Goal: Find specific page/section: Find specific page/section

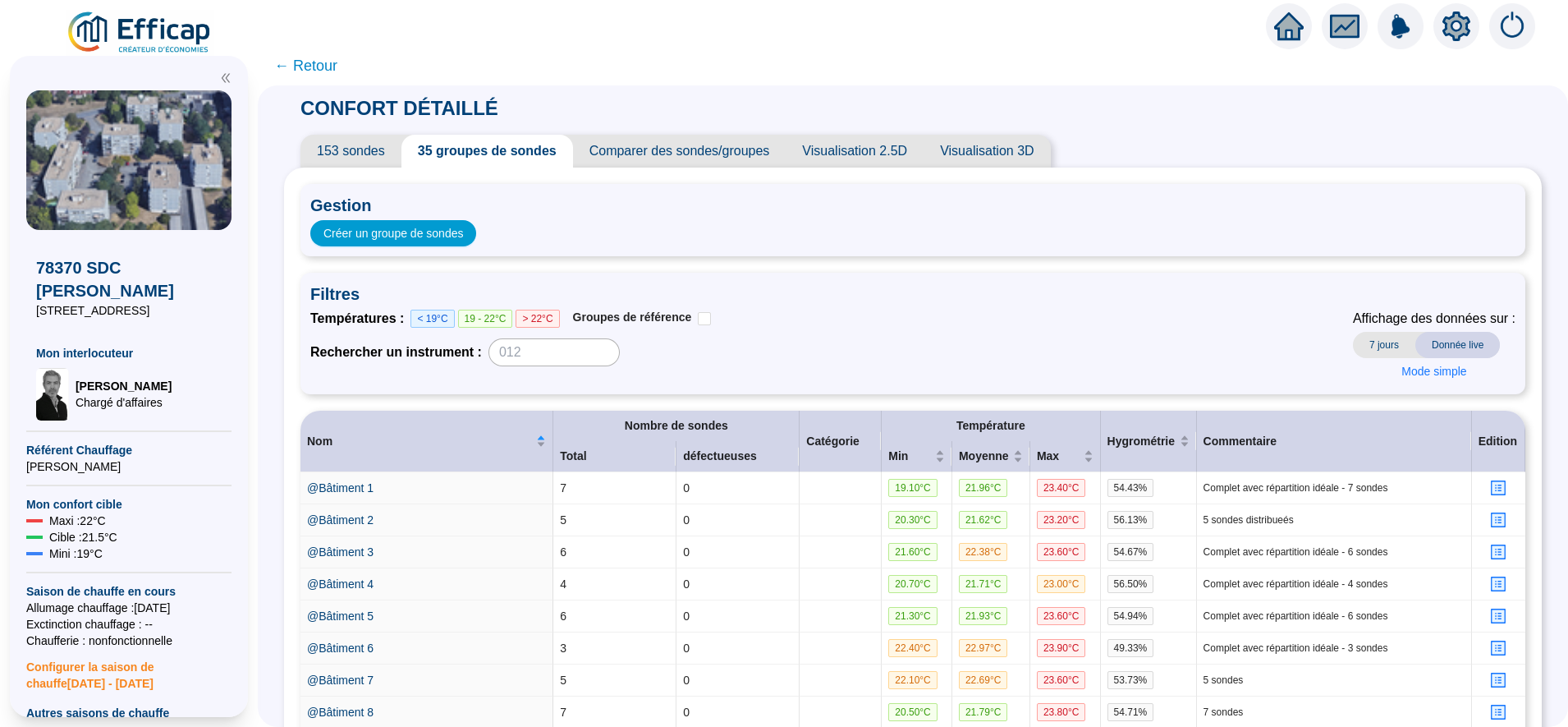
click at [313, 67] on span "← Retour" at bounding box center [305, 65] width 63 height 23
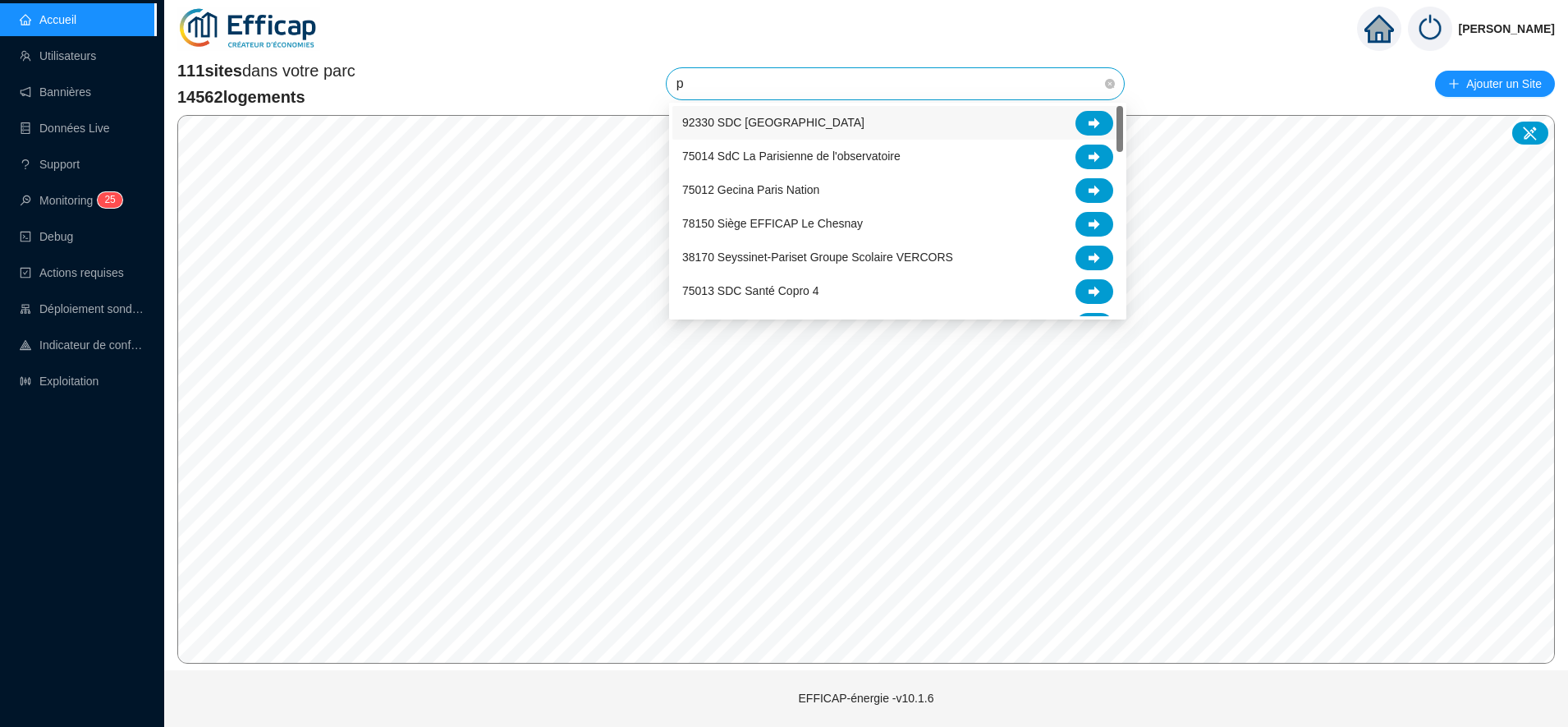
type input "pa"
click at [1086, 117] on div at bounding box center [1094, 123] width 38 height 25
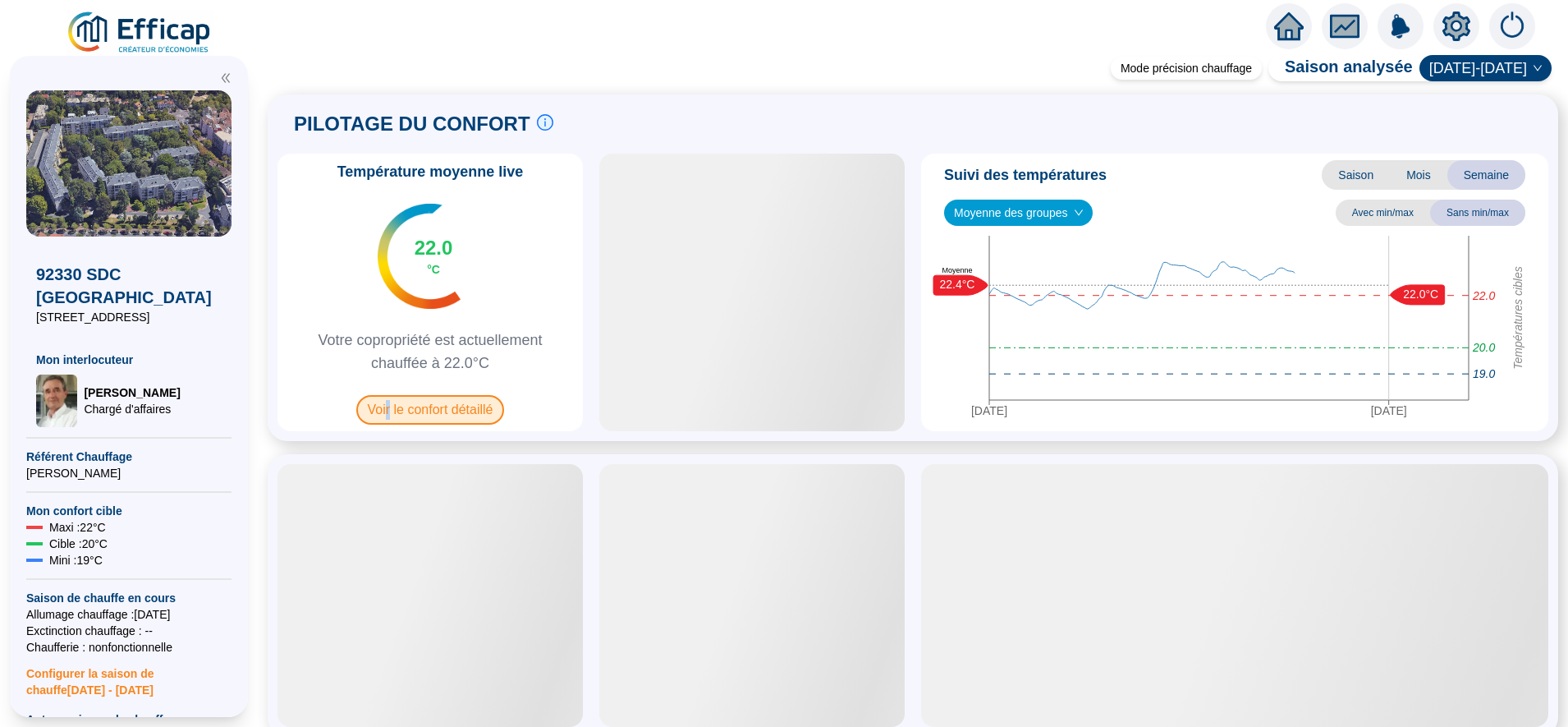
click at [399, 399] on span "Voir le confort détaillé" at bounding box center [431, 410] width 149 height 29
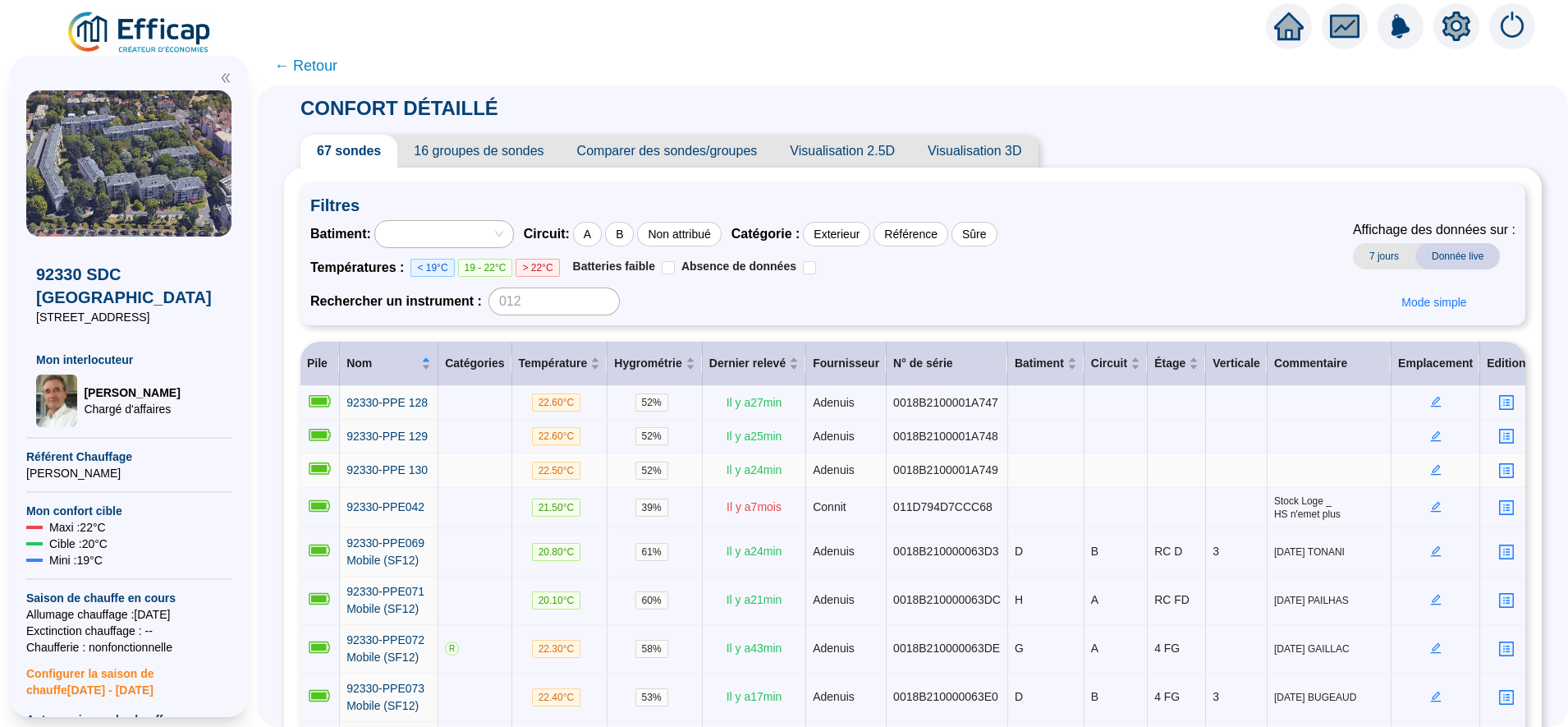
scroll to position [240, 0]
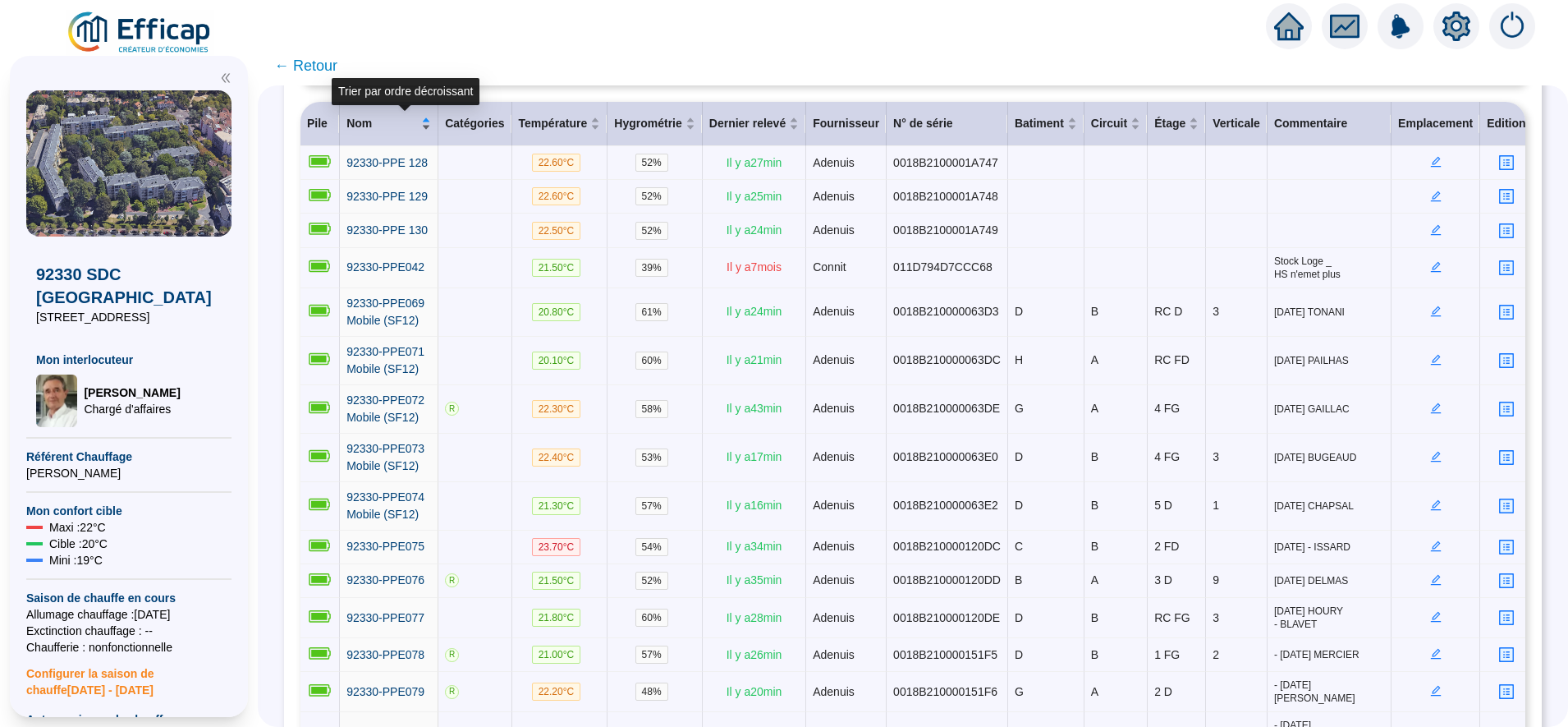
click at [431, 129] on div "Nom" at bounding box center [389, 123] width 85 height 17
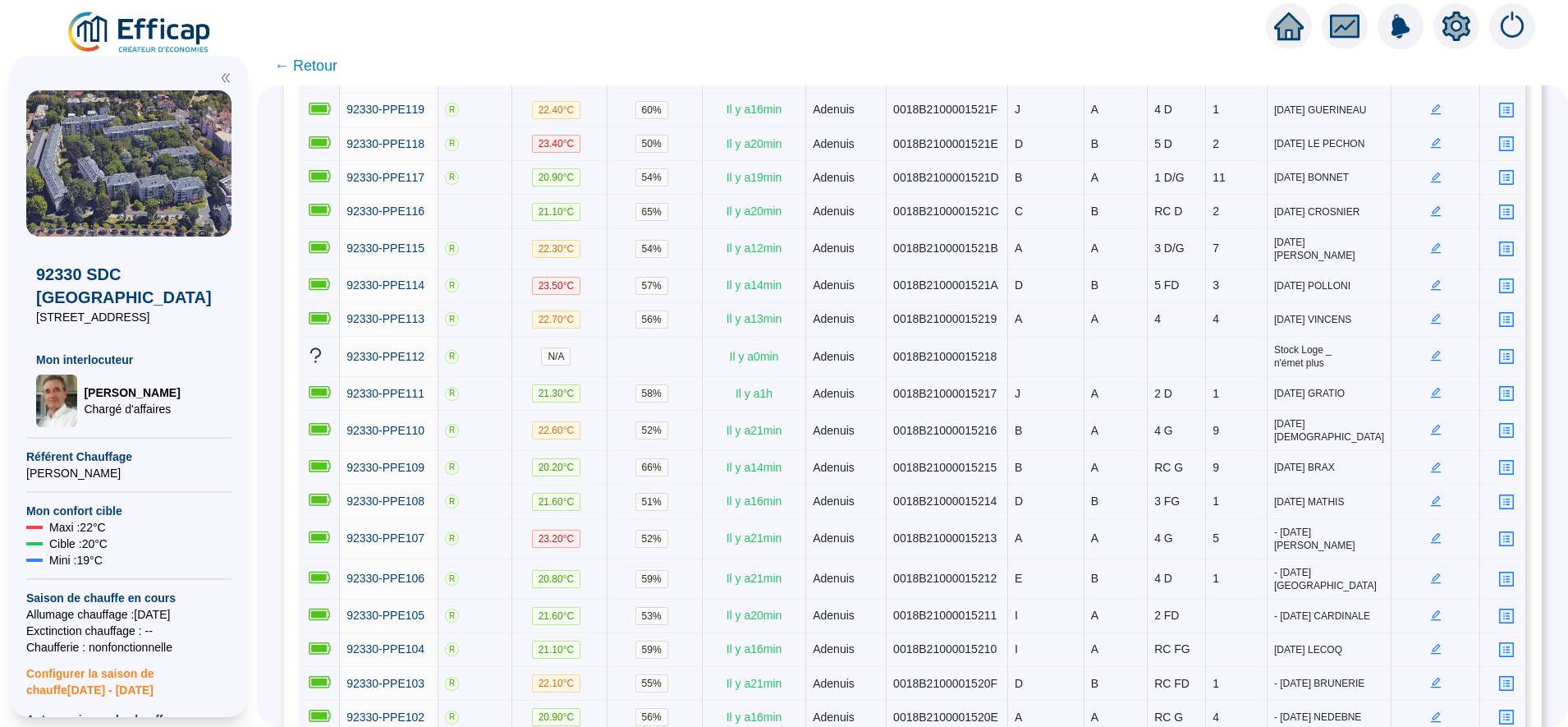
scroll to position [843, 0]
